Goal: Task Accomplishment & Management: Complete application form

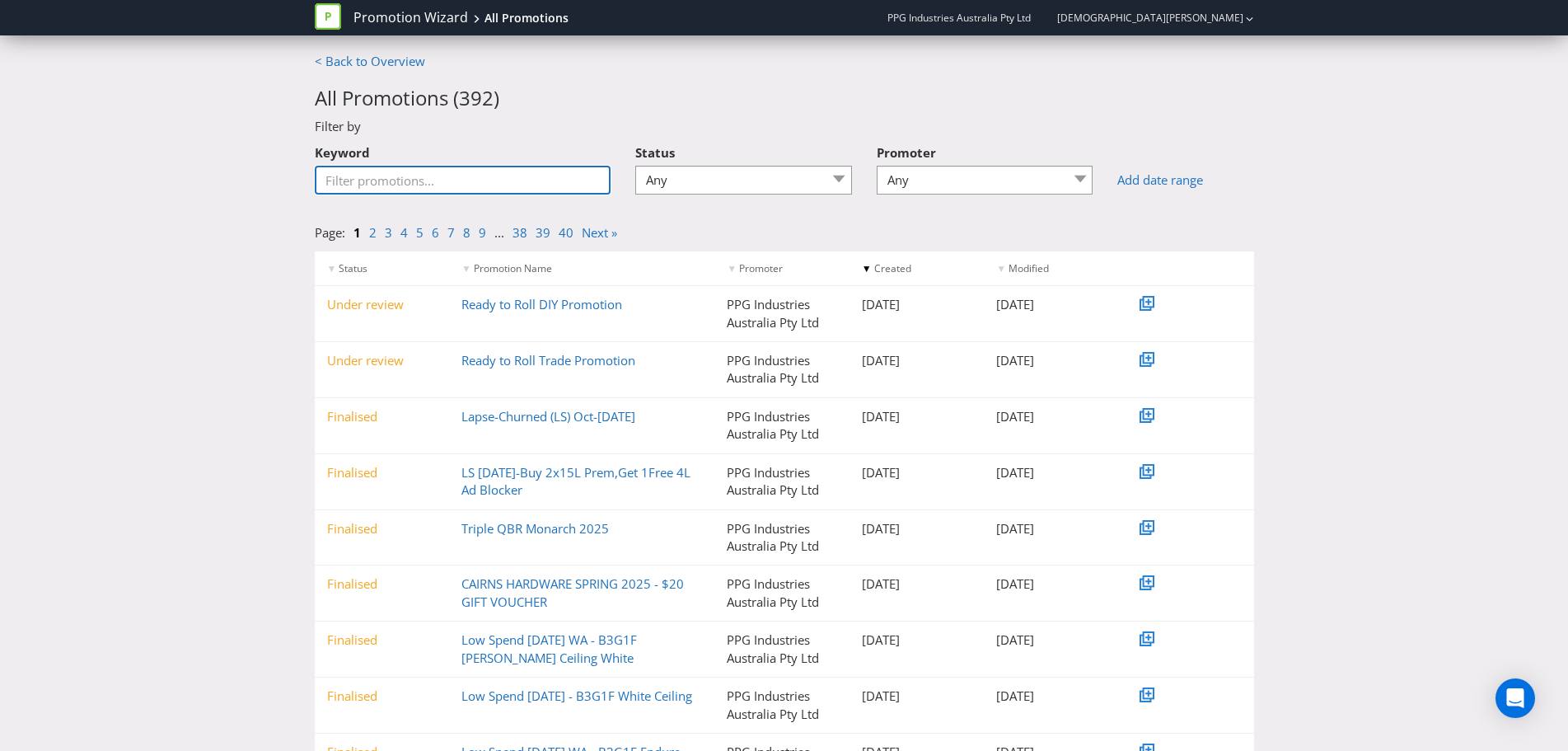
click at [353, 183] on input "Keyword" at bounding box center [463, 180] width 296 height 29
type input "drone"
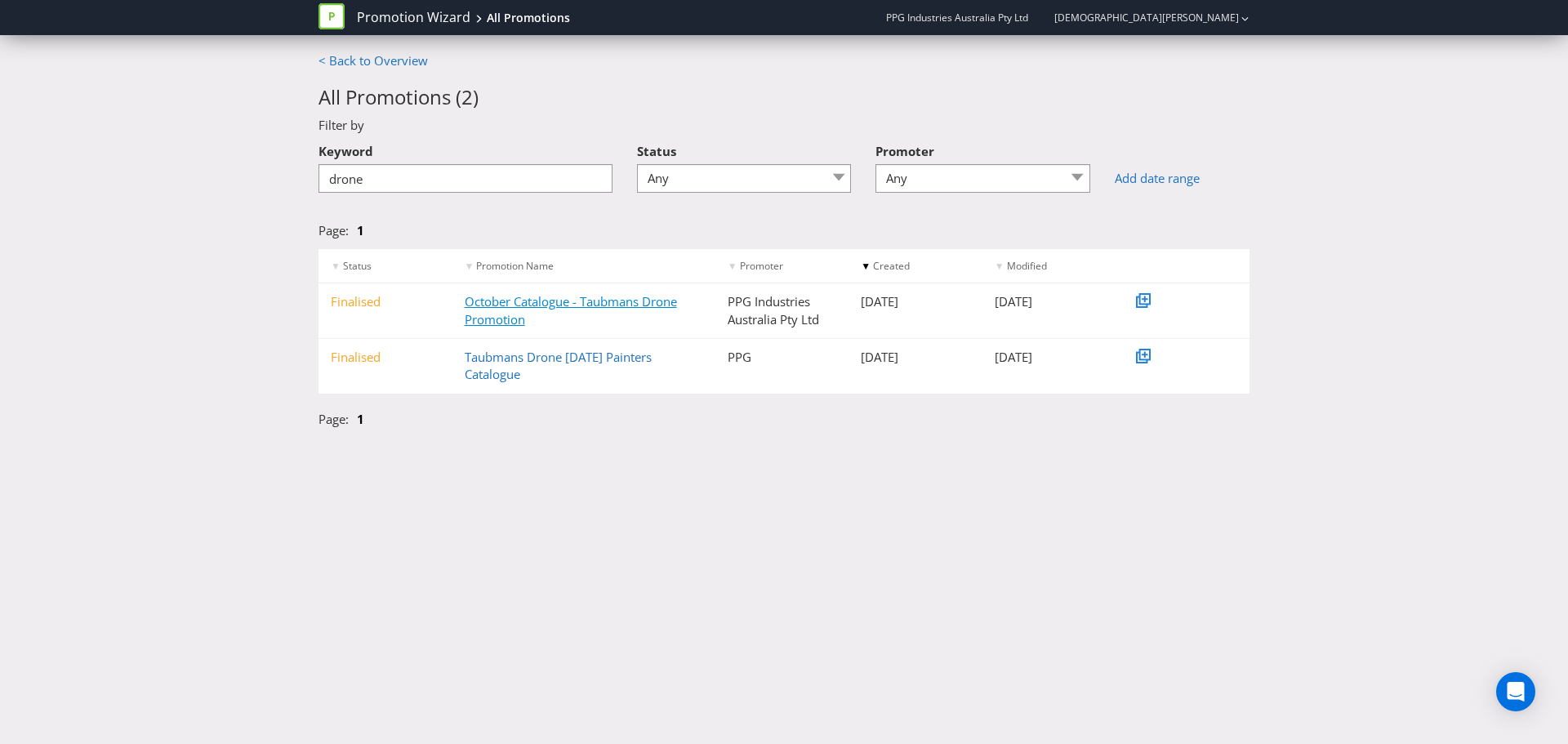
click at [575, 305] on link "October Catalogue - Taubmans Drone Promotion" at bounding box center [570, 310] width 212 height 33
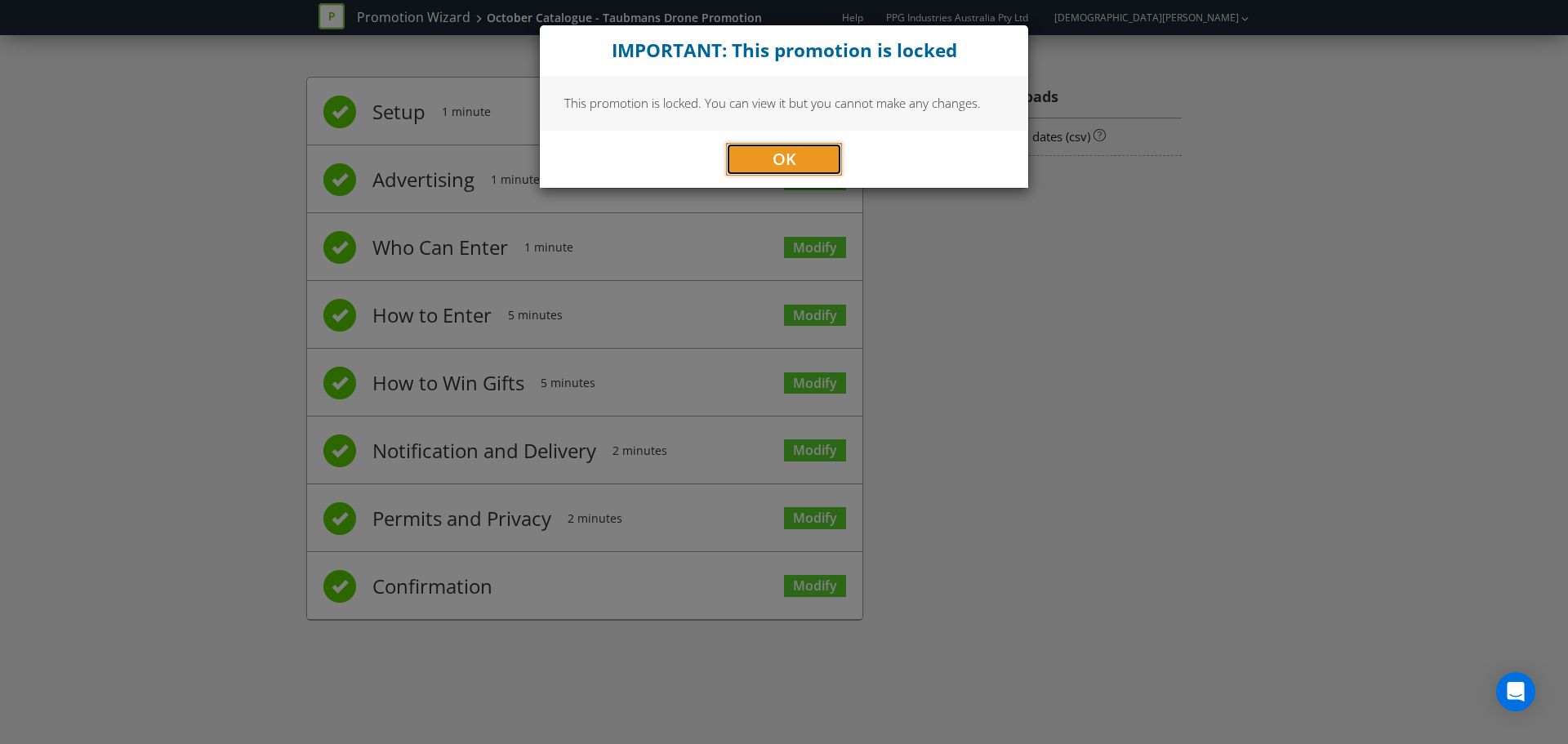
click at [815, 171] on button "OK" at bounding box center [783, 159] width 116 height 32
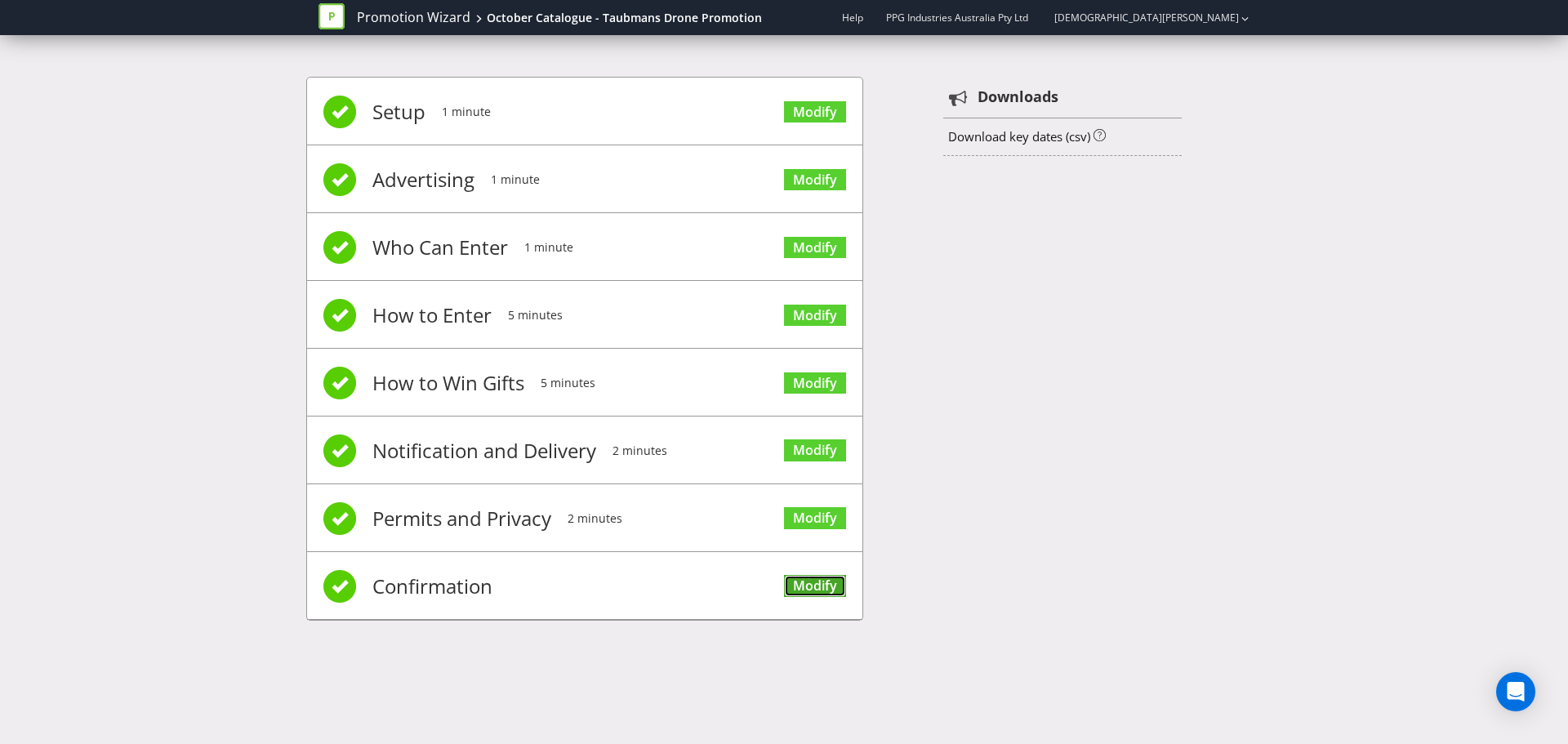
click at [802, 580] on link "Modify" at bounding box center [815, 586] width 62 height 22
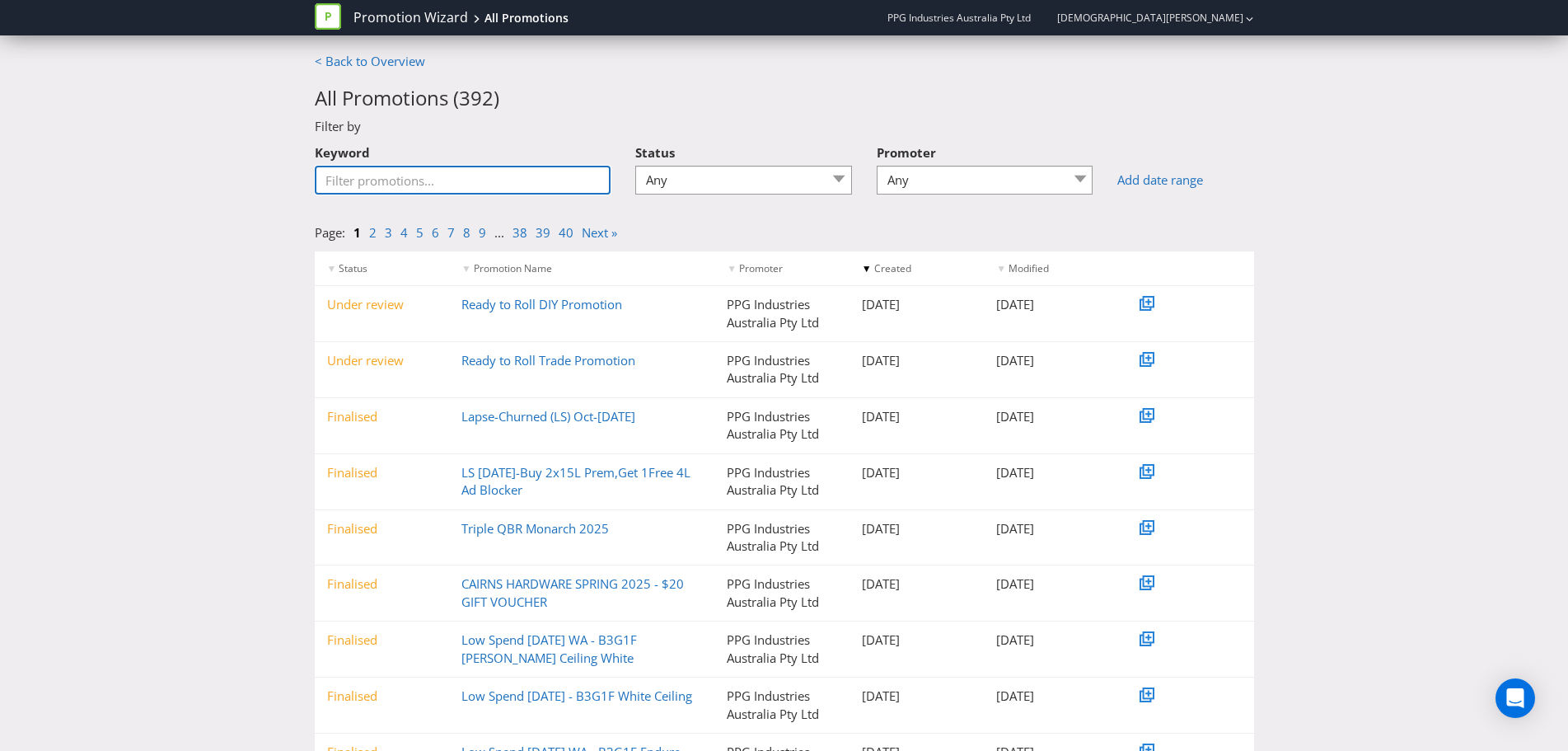
click at [362, 179] on input "Keyword" at bounding box center [463, 180] width 296 height 29
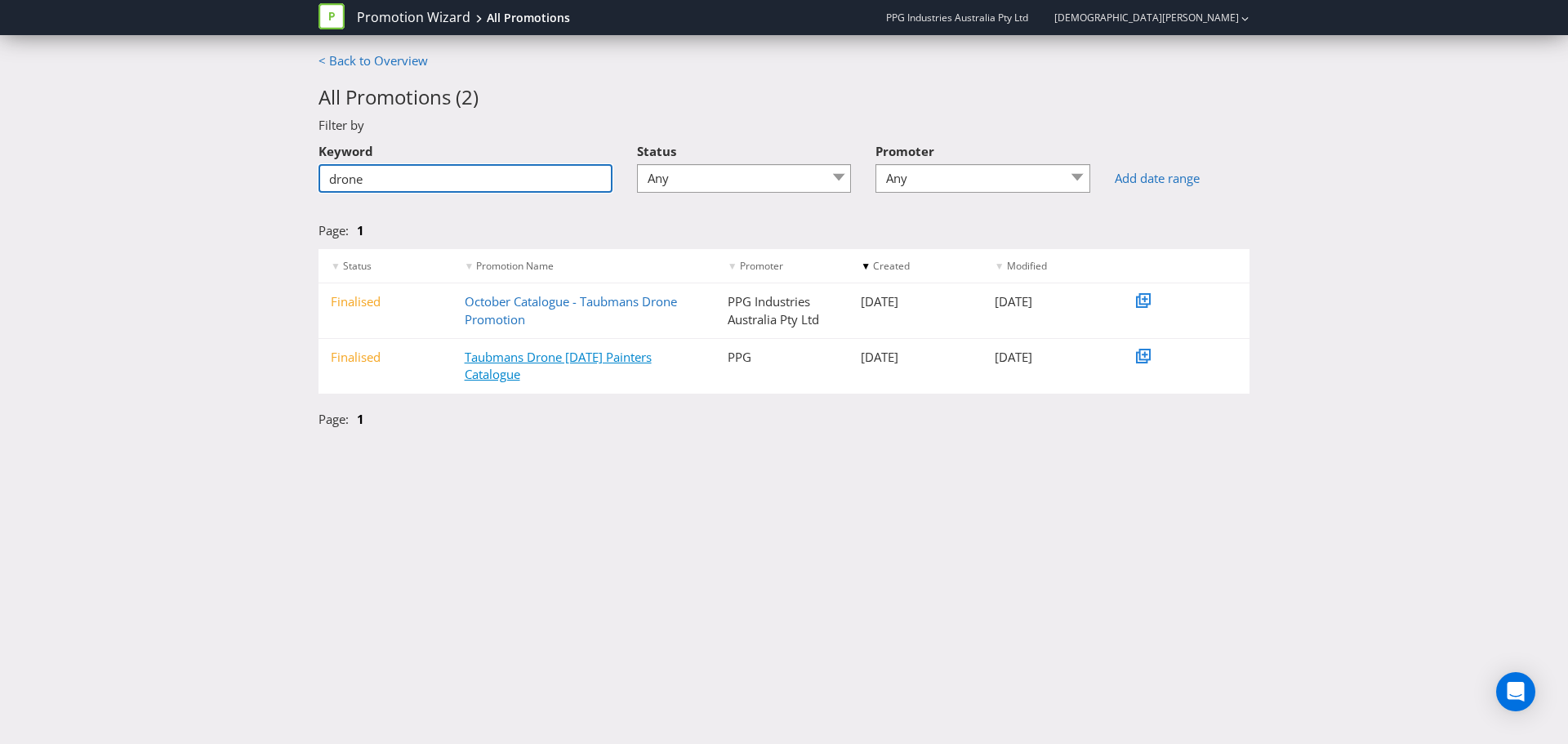
type input "drone"
click at [523, 360] on link "Taubmans Drone [DATE] Painters Catalogue" at bounding box center [558, 365] width 187 height 33
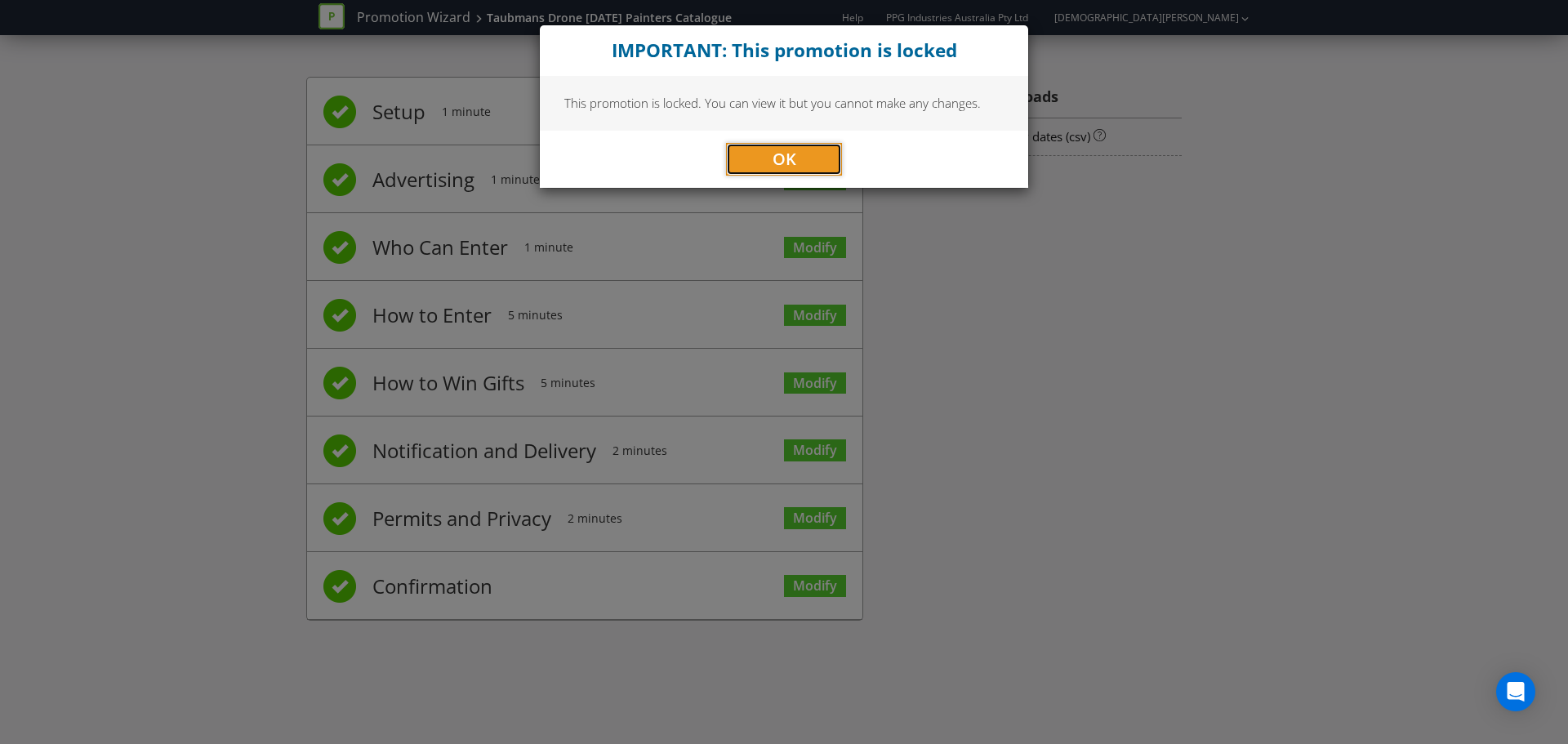
click at [767, 161] on button "OK" at bounding box center [783, 159] width 116 height 32
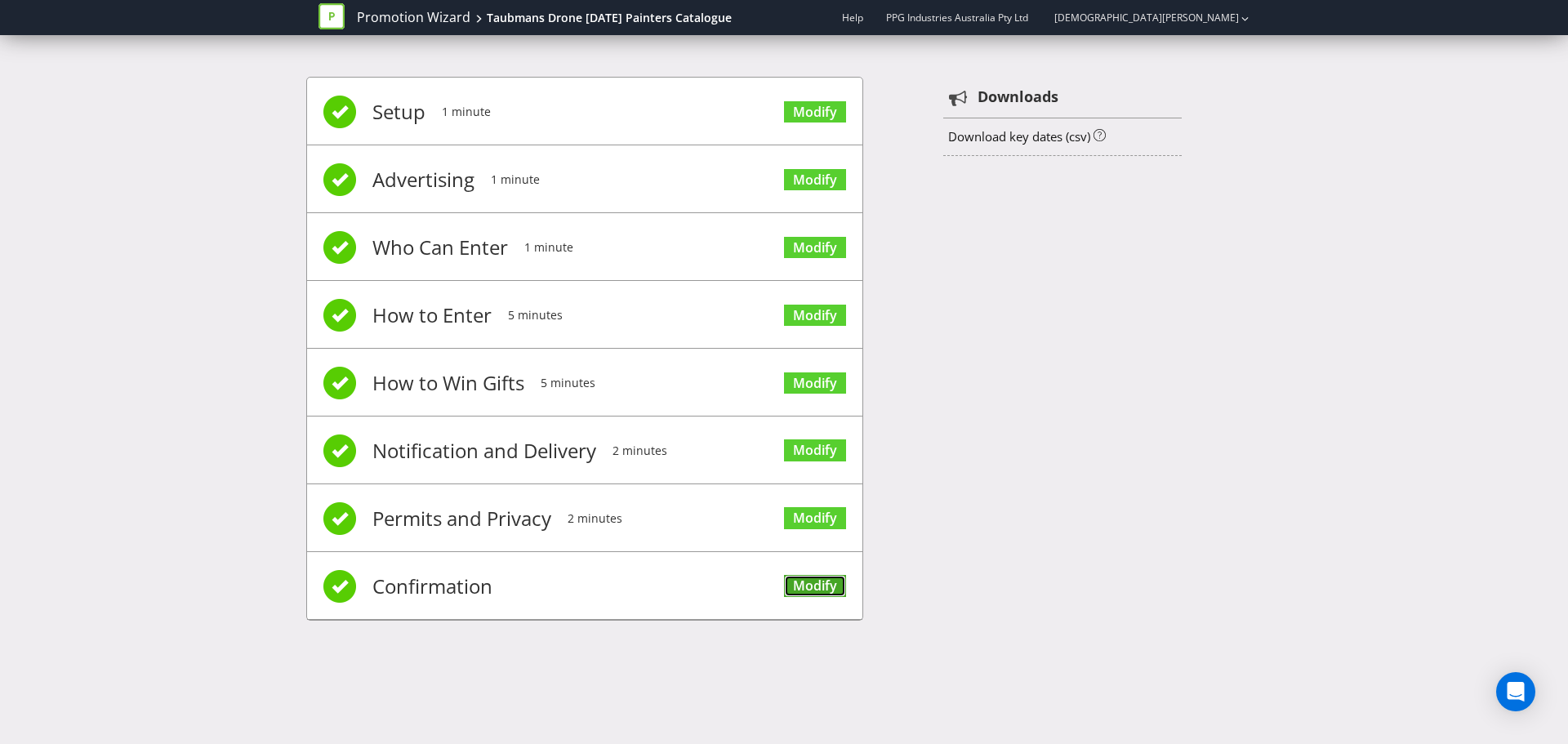
click at [824, 578] on link "Modify" at bounding box center [815, 586] width 62 height 22
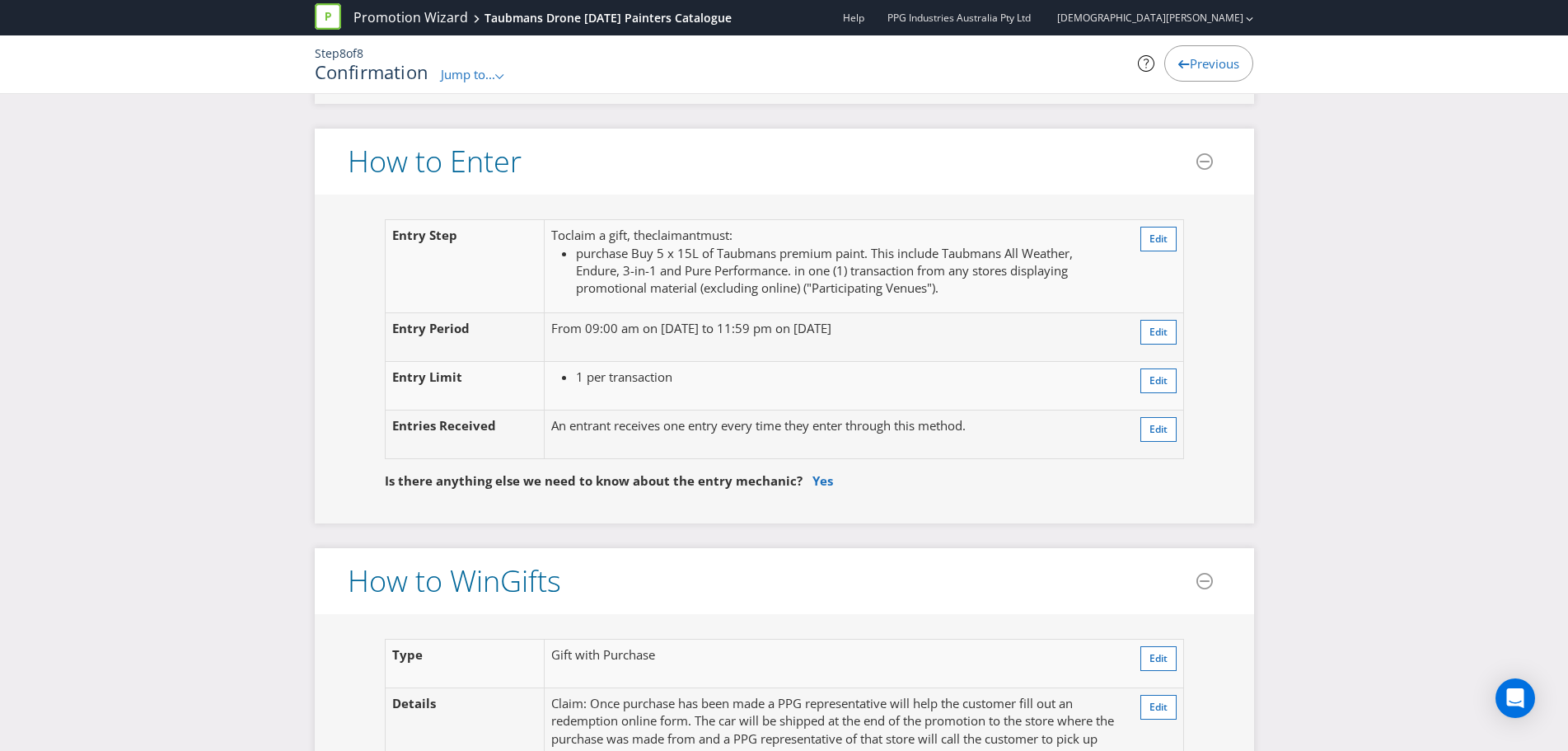
scroll to position [1237, 0]
